Goal: Find specific page/section: Find specific page/section

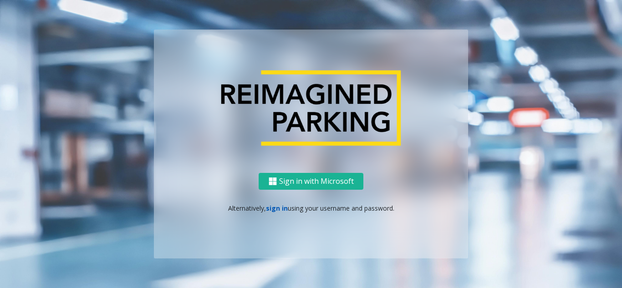
click at [280, 204] on link "sign in" at bounding box center [277, 208] width 22 height 9
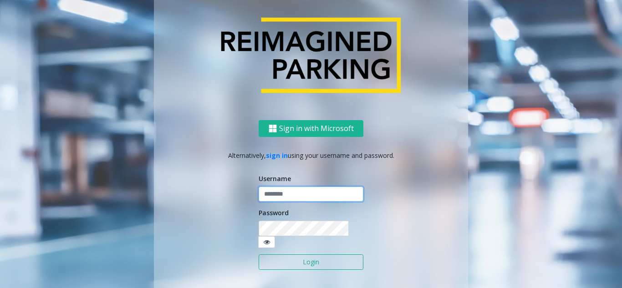
click at [301, 200] on input "text" at bounding box center [311, 194] width 105 height 15
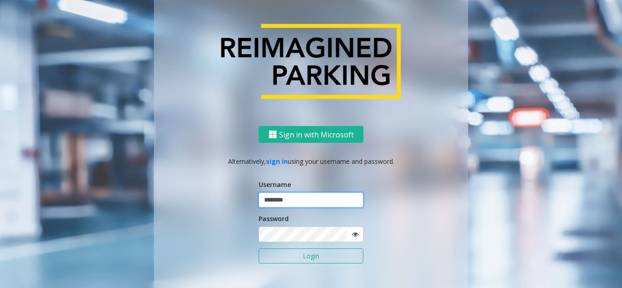
type input "********"
click at [259, 249] on button "Login" at bounding box center [311, 256] width 105 height 15
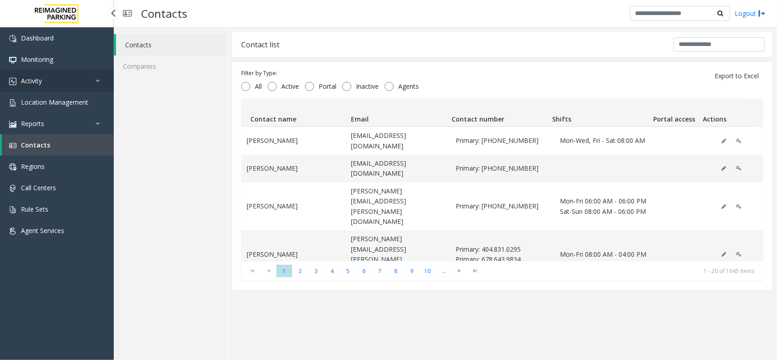
click at [63, 89] on link "Activity" at bounding box center [57, 80] width 114 height 21
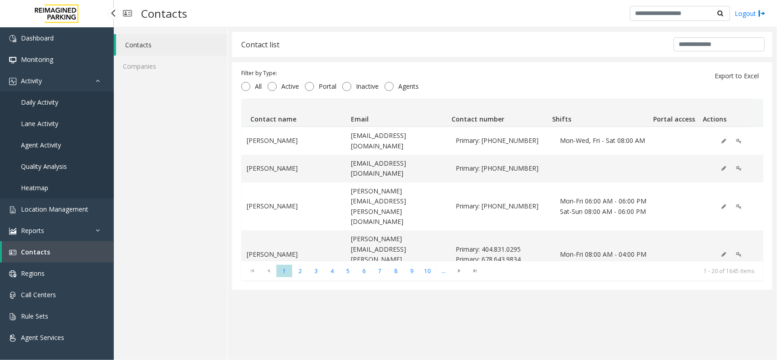
click at [68, 105] on link "Daily Activity" at bounding box center [57, 101] width 114 height 21
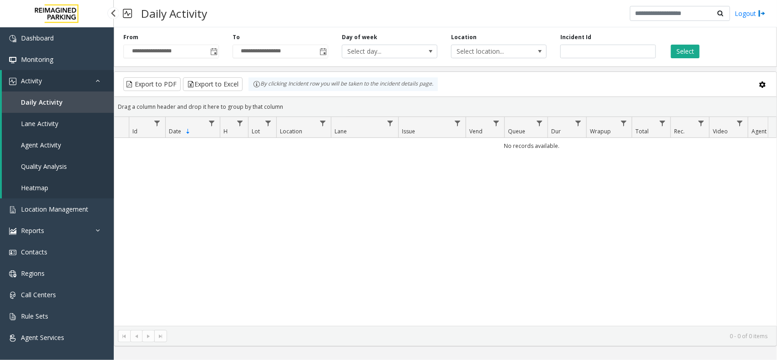
click at [55, 98] on span "Daily Activity" at bounding box center [42, 102] width 42 height 9
click at [211, 46] on span "Toggle popup" at bounding box center [213, 51] width 10 height 15
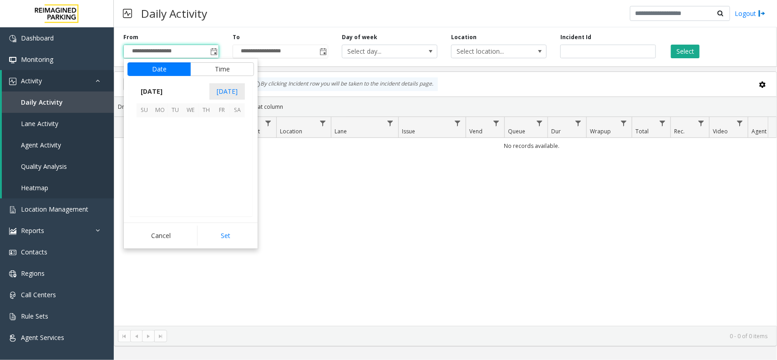
scroll to position [163305, 0]
click at [156, 155] on span "15" at bounding box center [159, 155] width 15 height 15
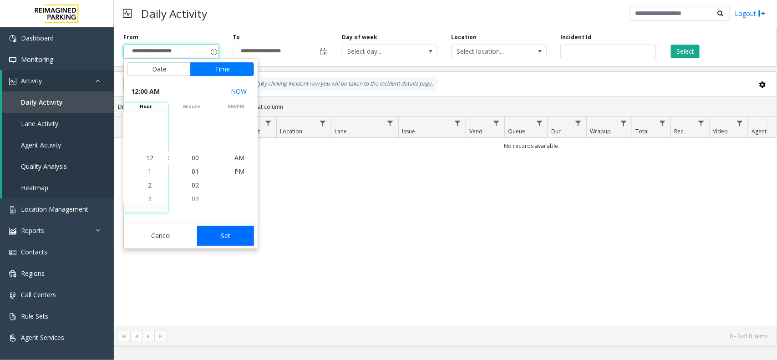
click at [252, 236] on button "Set" at bounding box center [225, 236] width 57 height 20
type input "**********"
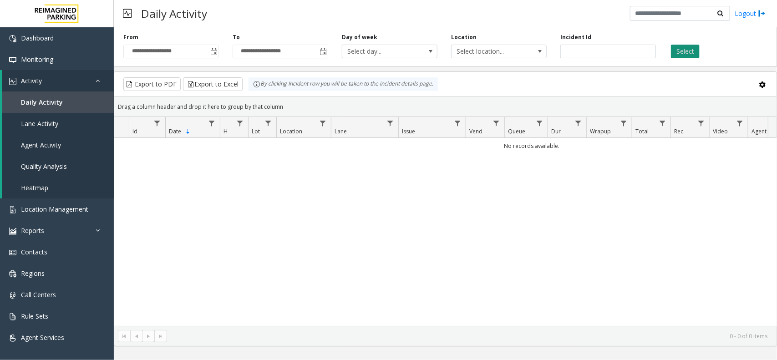
click at [697, 51] on button "Select" at bounding box center [685, 52] width 29 height 14
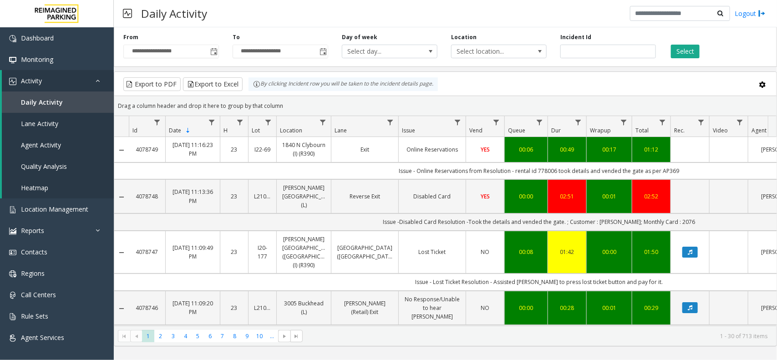
scroll to position [57, 0]
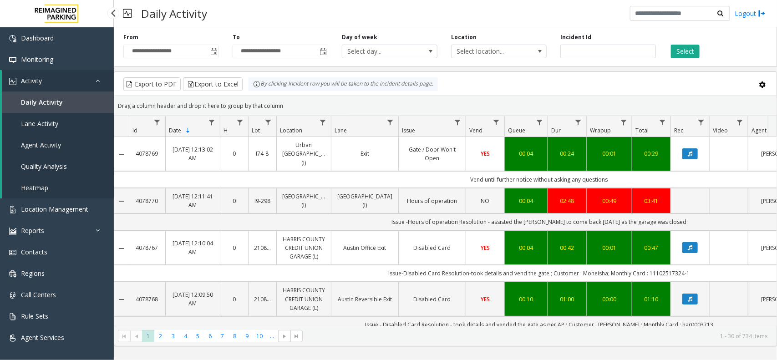
scroll to position [57, 0]
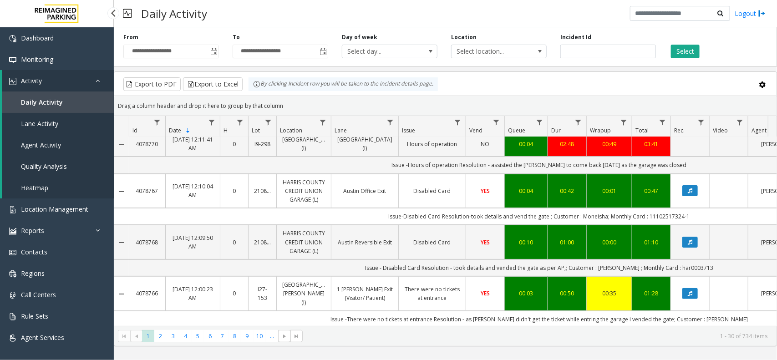
click at [37, 197] on link "Heatmap" at bounding box center [58, 187] width 112 height 21
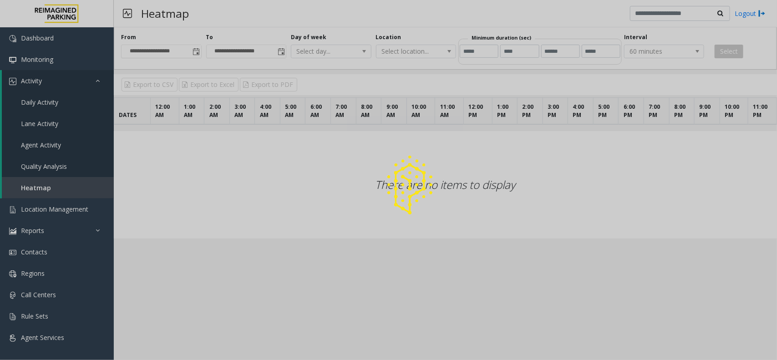
click at [38, 210] on div at bounding box center [388, 180] width 777 height 360
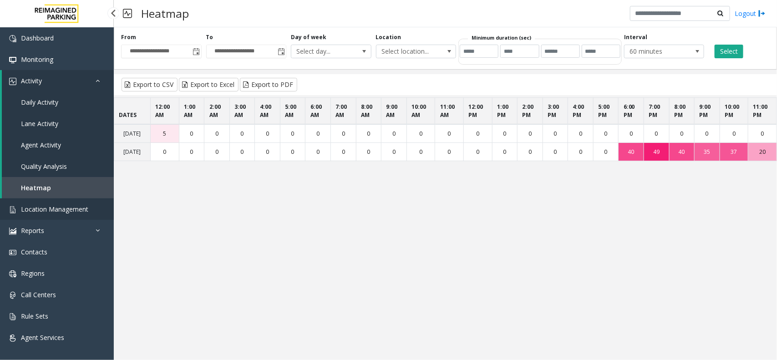
click at [38, 210] on span "Location Management" at bounding box center [54, 209] width 67 height 9
click at [46, 208] on span "Location Management" at bounding box center [54, 209] width 67 height 9
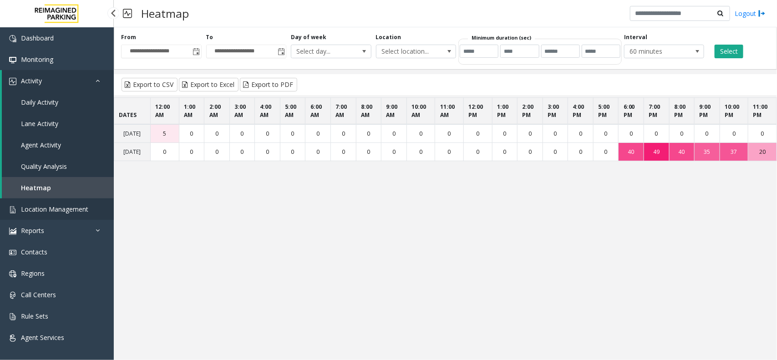
click at [46, 208] on span "Location Management" at bounding box center [54, 209] width 67 height 9
click at [99, 206] on link "Location Management" at bounding box center [57, 208] width 114 height 21
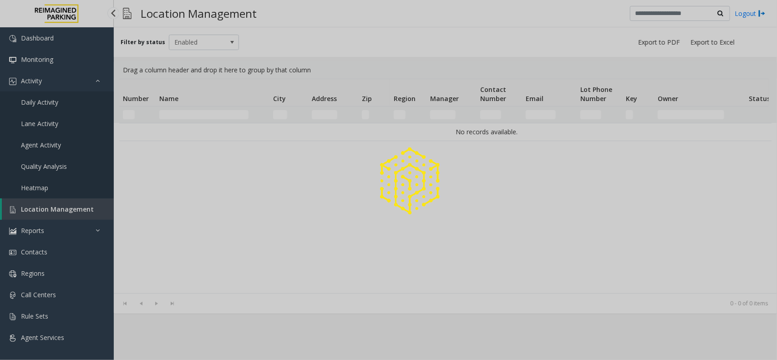
click at [99, 206] on div at bounding box center [388, 180] width 777 height 360
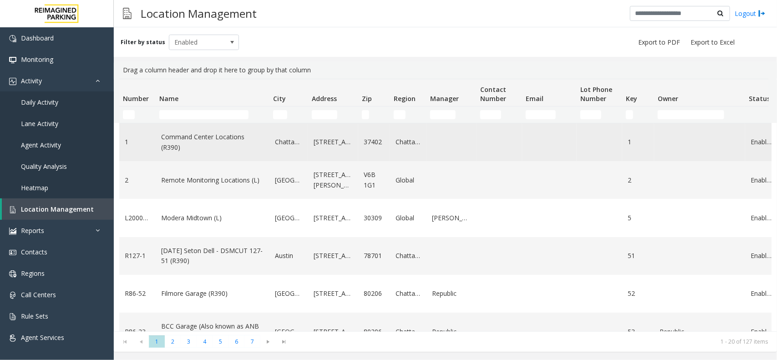
click at [172, 137] on link "Command Center Locations (R390)" at bounding box center [212, 142] width 103 height 20
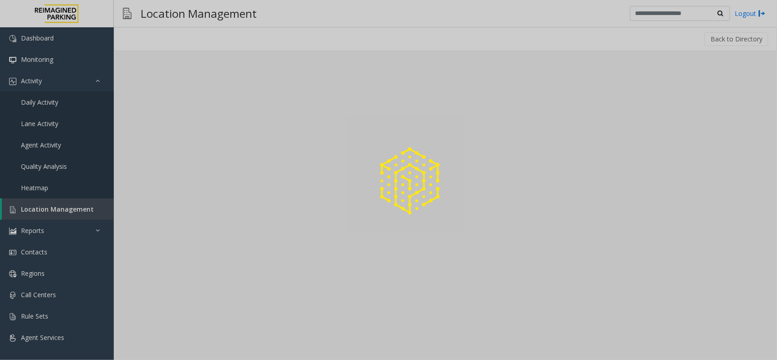
click at [189, 114] on div at bounding box center [388, 180] width 777 height 360
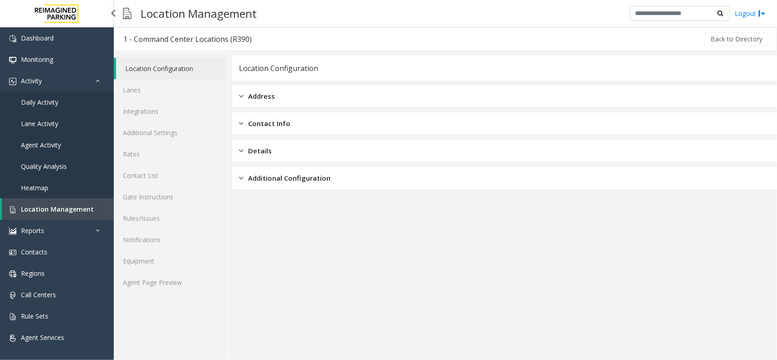
click at [69, 202] on link "Location Management" at bounding box center [58, 208] width 112 height 21
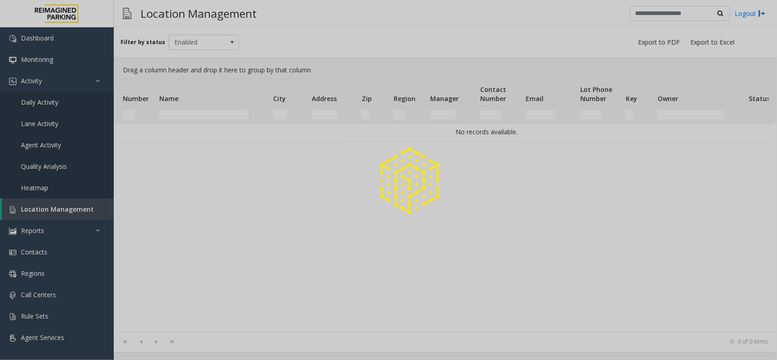
click at [69, 202] on div at bounding box center [388, 180] width 777 height 360
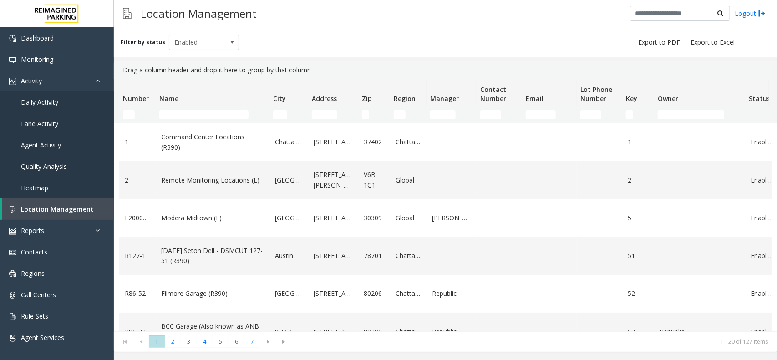
click at [212, 106] on th "Name" at bounding box center [213, 92] width 114 height 27
click at [206, 115] on input "Name Filter" at bounding box center [203, 114] width 89 height 9
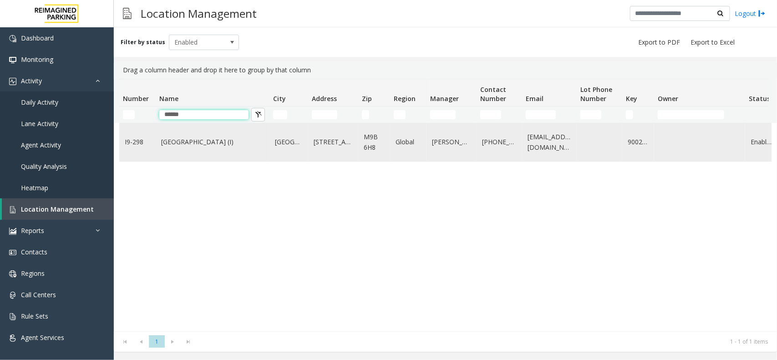
type input "******"
click at [206, 144] on link "[GEOGRAPHIC_DATA] (I)" at bounding box center [212, 142] width 103 height 10
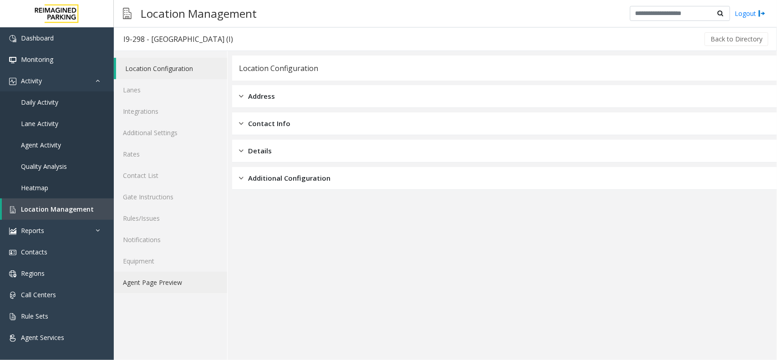
click at [175, 292] on link "Agent Page Preview" at bounding box center [170, 282] width 113 height 21
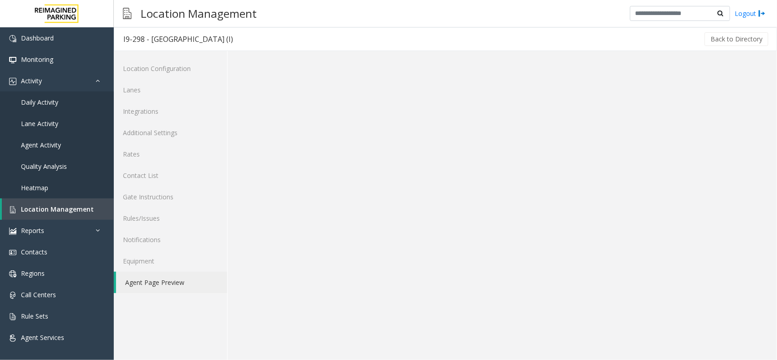
click at [168, 285] on link "Agent Page Preview" at bounding box center [171, 282] width 111 height 21
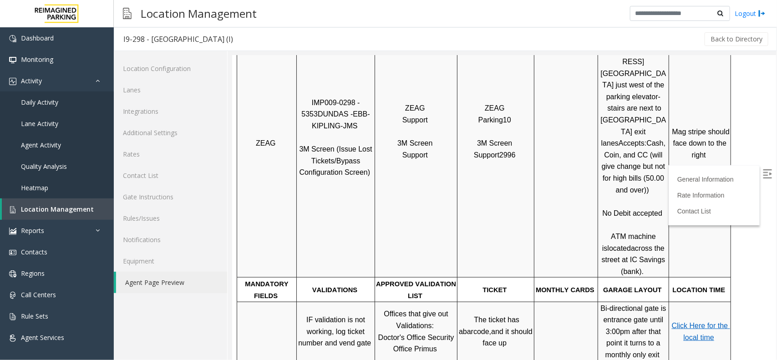
scroll to position [341, 0]
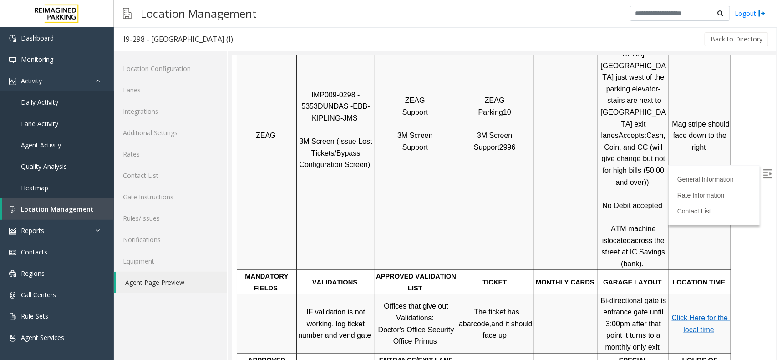
click at [762, 169] on img at bounding box center [766, 173] width 9 height 9
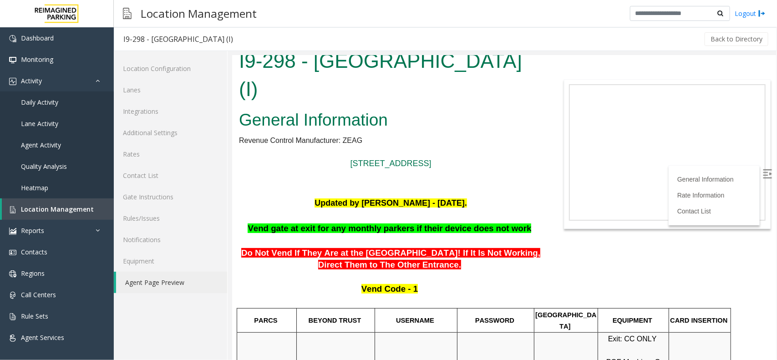
scroll to position [0, 0]
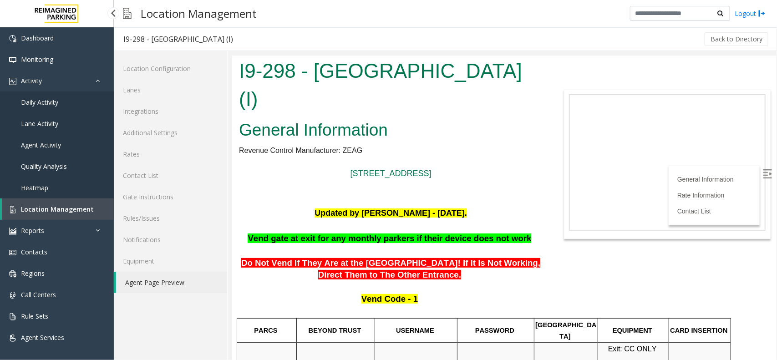
click at [112, 212] on link "Location Management" at bounding box center [58, 208] width 112 height 21
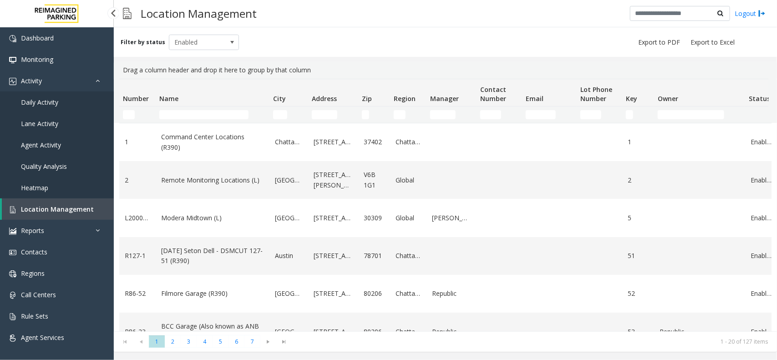
click at [103, 212] on link "Location Management" at bounding box center [58, 208] width 112 height 21
